Goal: Find specific page/section: Find specific page/section

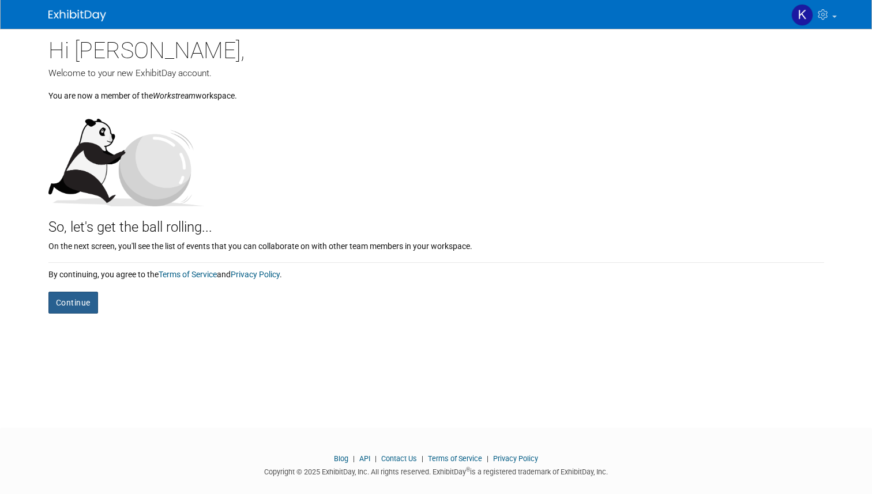
click at [84, 296] on button "Continue" at bounding box center [73, 303] width 50 height 22
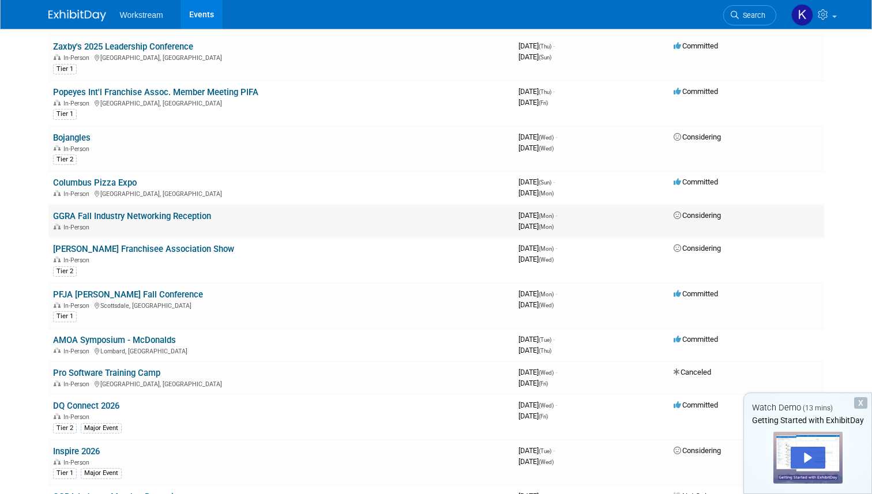
scroll to position [400, 0]
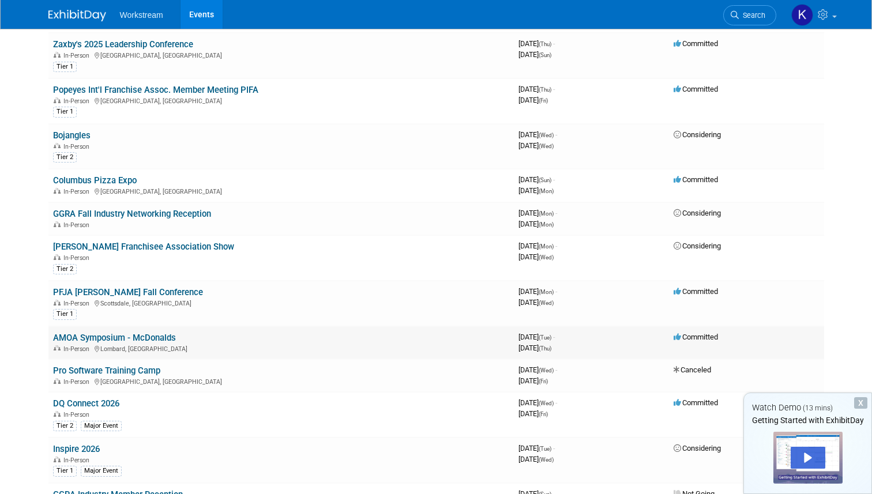
click at [110, 338] on link "AMOA Symposium - McDonalds" at bounding box center [114, 338] width 123 height 10
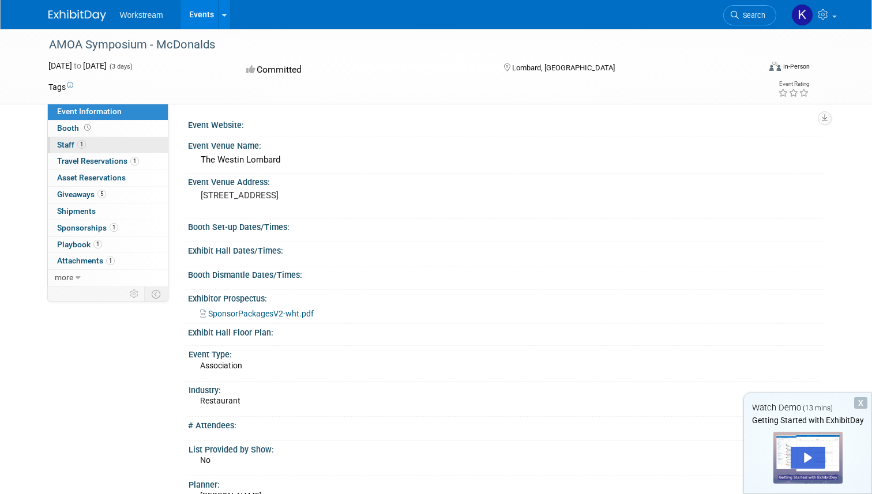
click at [67, 146] on span "Staff 1" at bounding box center [71, 144] width 29 height 9
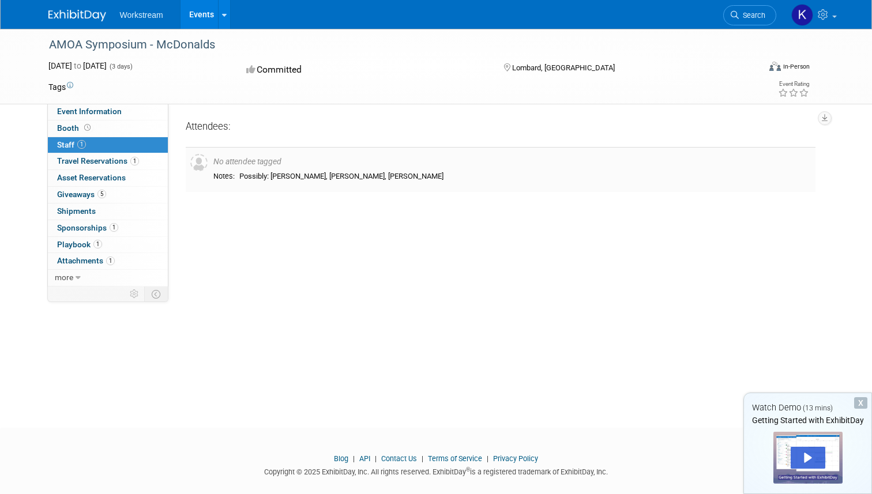
drag, startPoint x: 272, startPoint y: 178, endPoint x: 362, endPoint y: 179, distance: 90.0
click at [362, 179] on div "Possibly: [PERSON_NAME], [PERSON_NAME], [PERSON_NAME]" at bounding box center [524, 177] width 571 height 10
